Goal: Check status: Check status

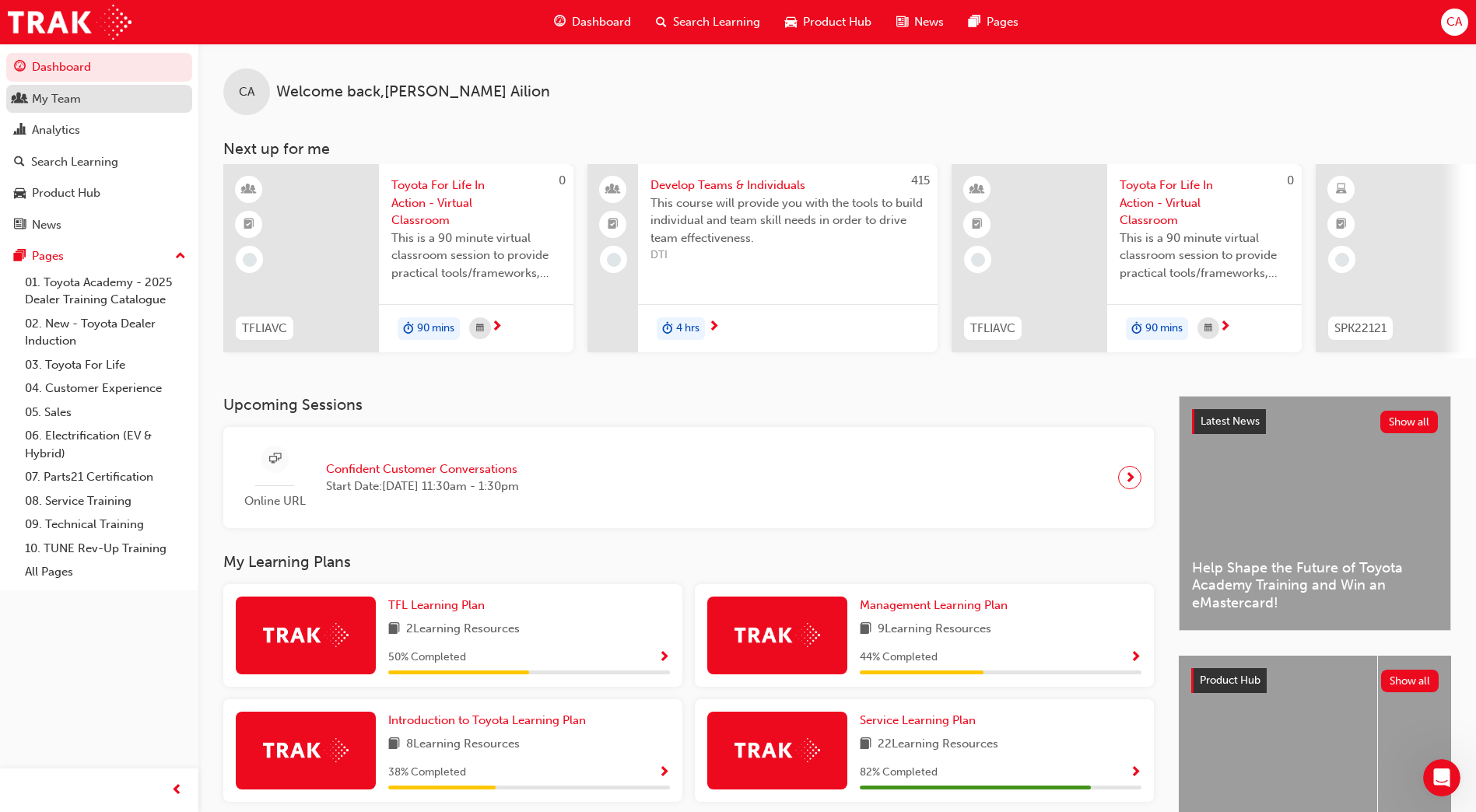
click at [92, 103] on div "My Team" at bounding box center [99, 99] width 170 height 20
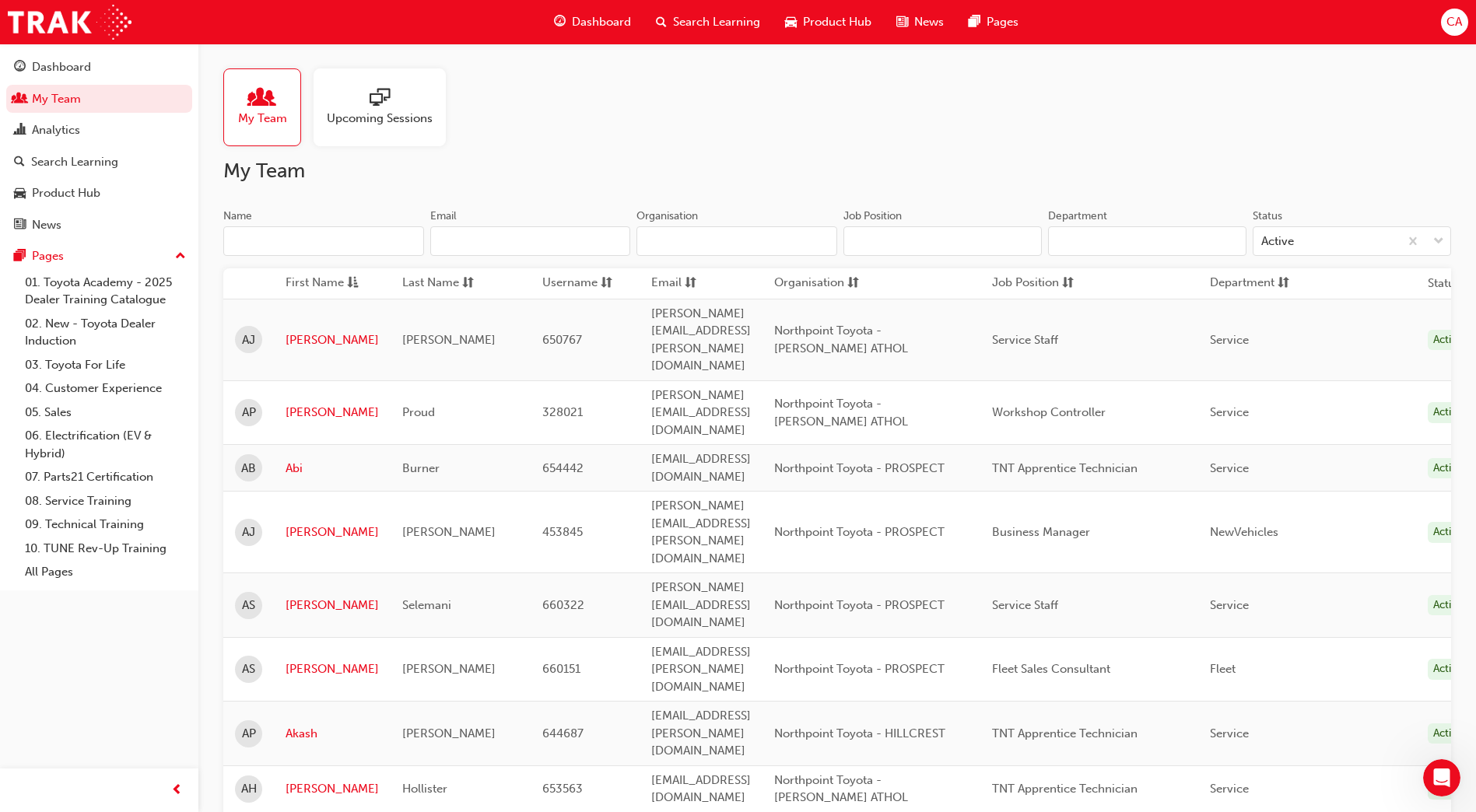
click at [302, 241] on input "Name" at bounding box center [324, 241] width 200 height 30
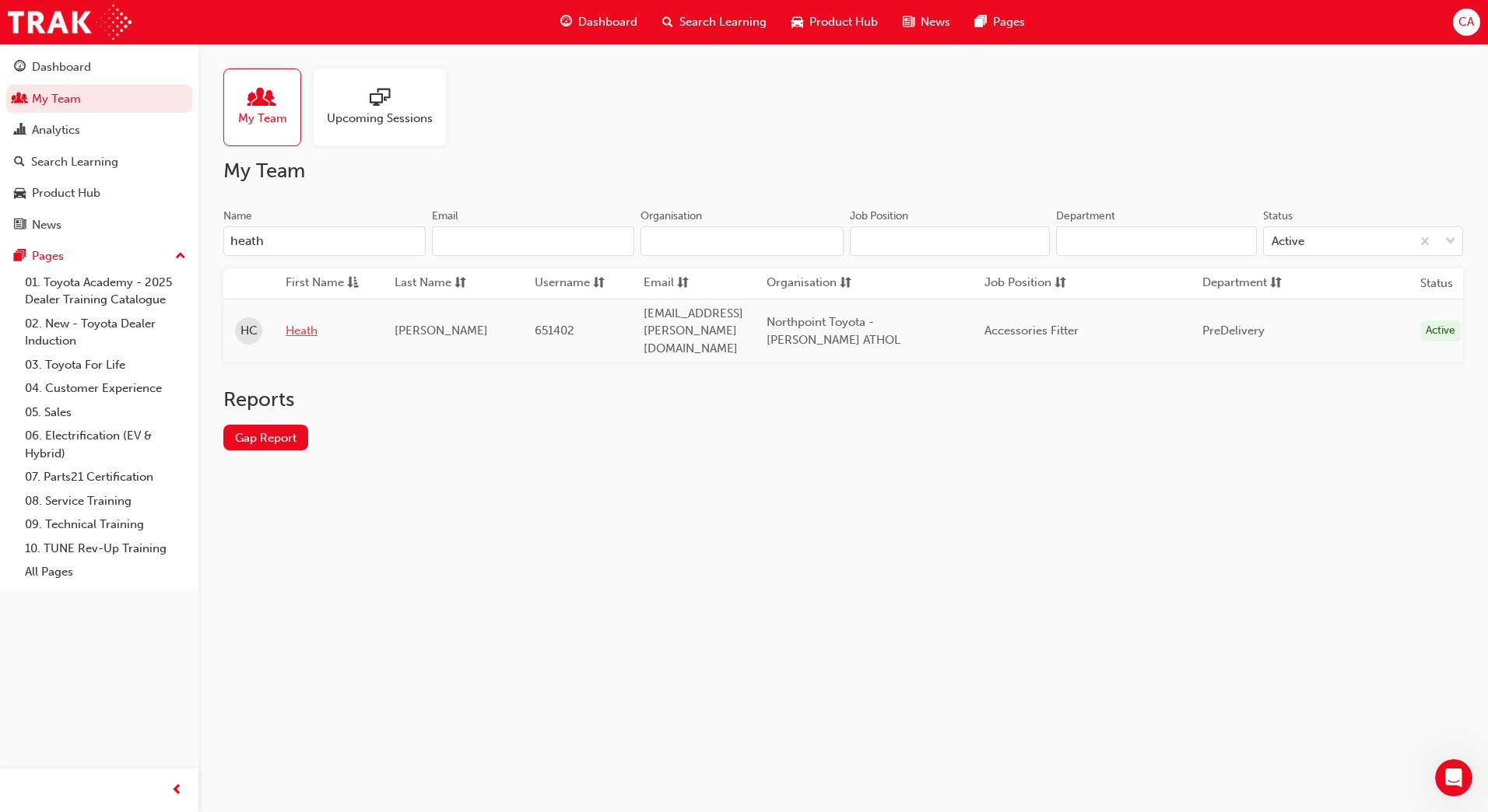
type input "heath"
click at [306, 322] on link "Heath" at bounding box center [328, 331] width 86 height 18
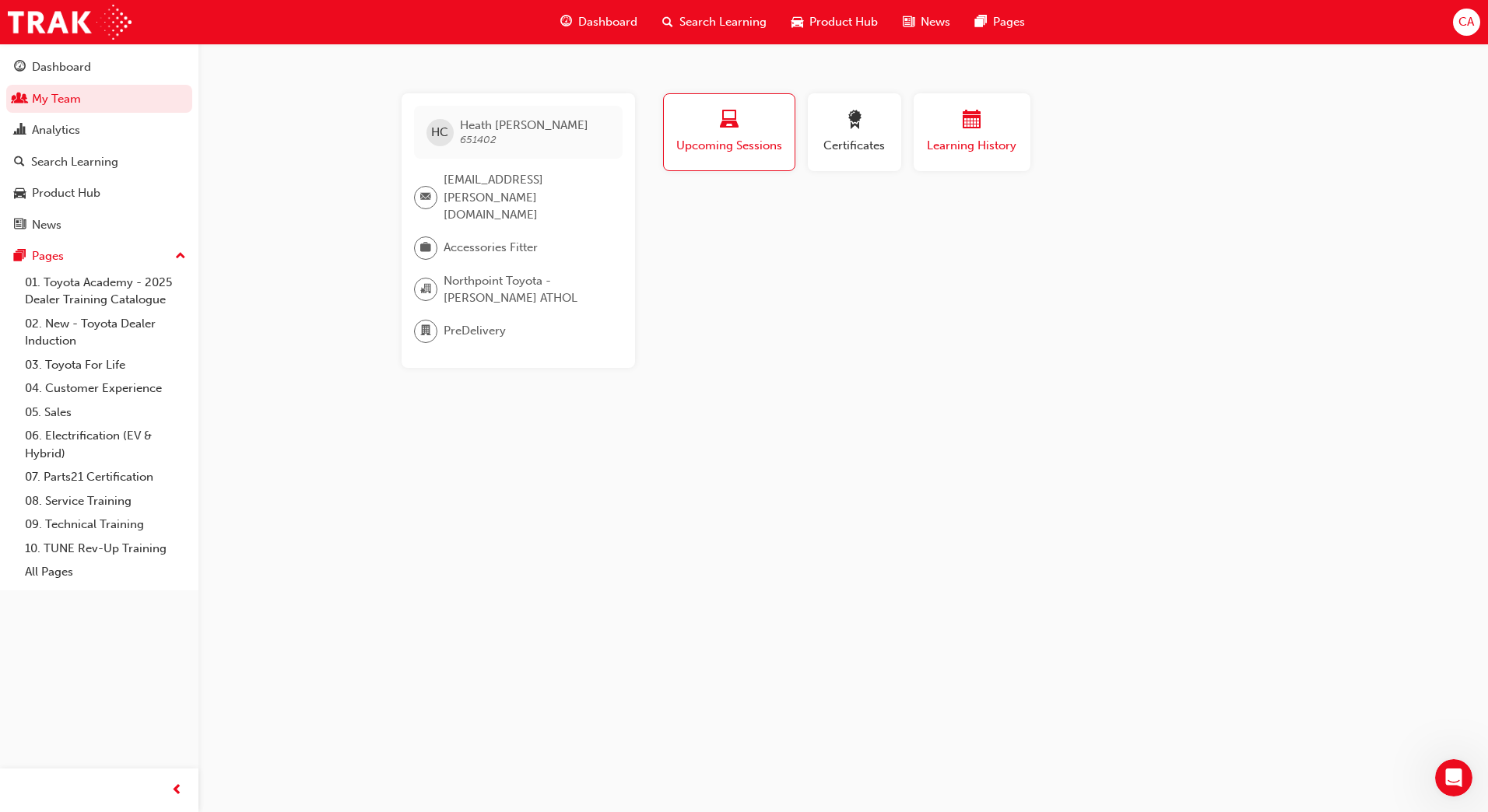
click at [974, 146] on span "Learning History" at bounding box center [972, 146] width 93 height 18
